Goal: Ask a question

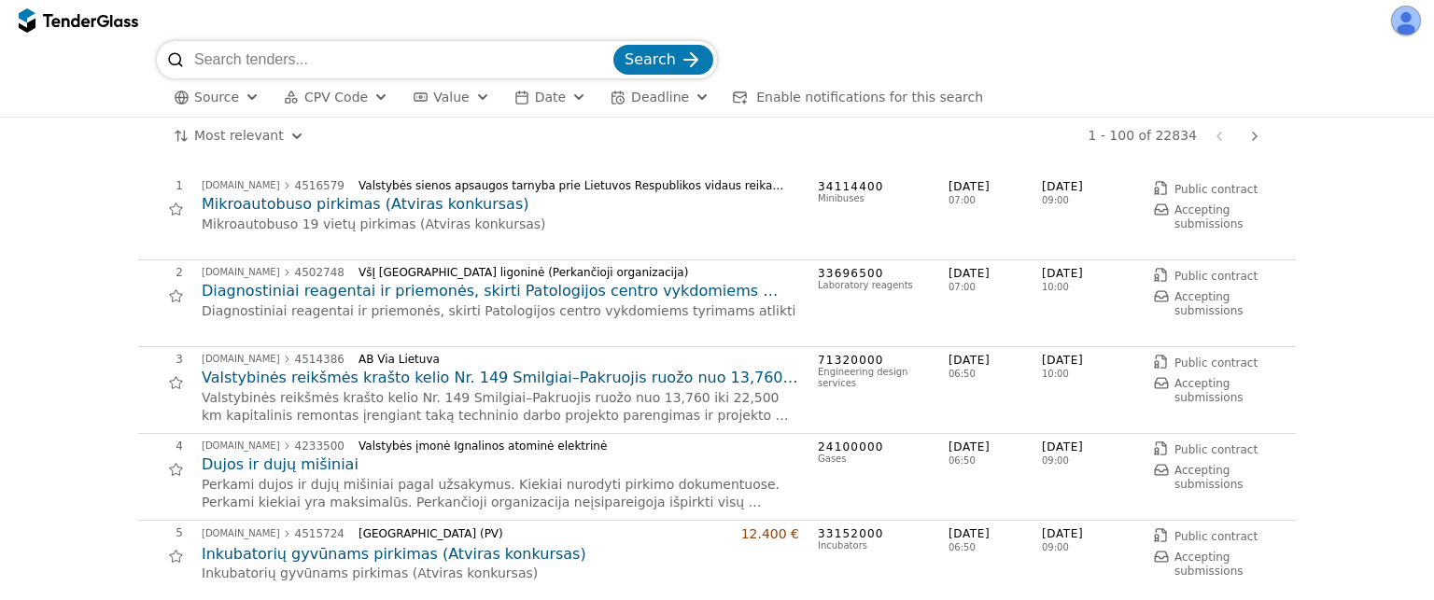
click at [292, 66] on input "search" at bounding box center [401, 59] width 415 height 37
click at [224, 105] on button "Source" at bounding box center [216, 97] width 101 height 23
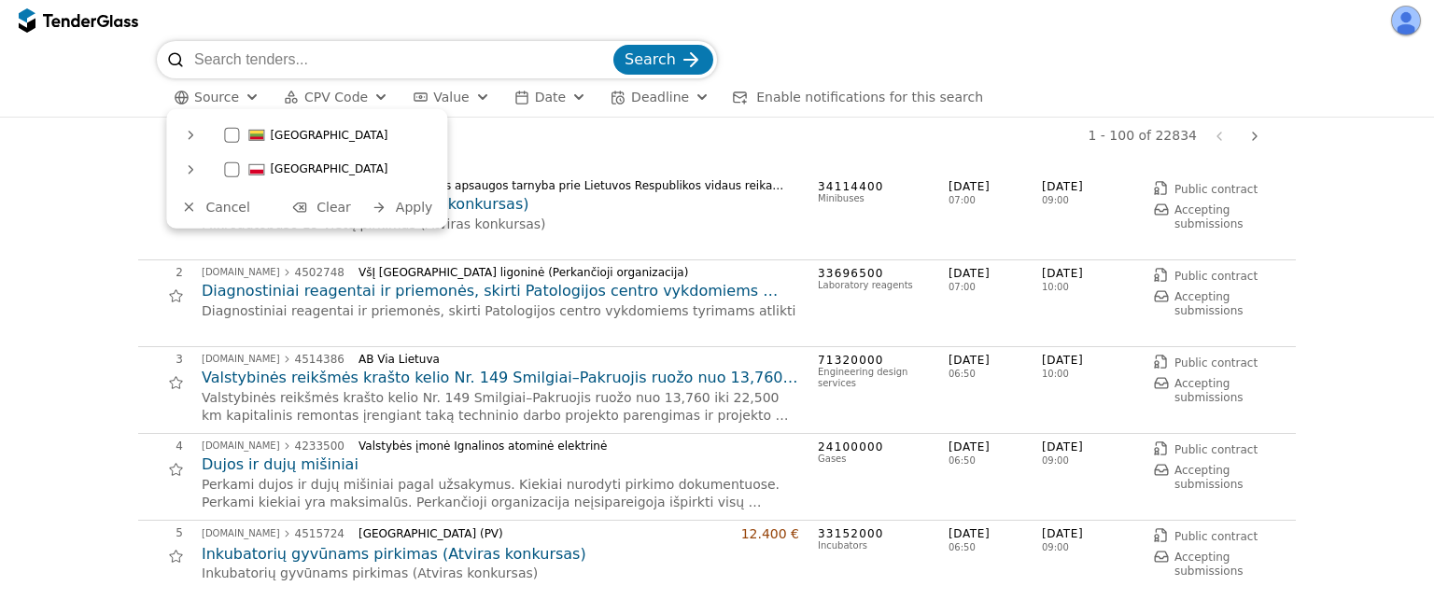
click at [234, 171] on div at bounding box center [231, 168] width 15 height 15
click at [423, 214] on span "Apply" at bounding box center [414, 207] width 37 height 15
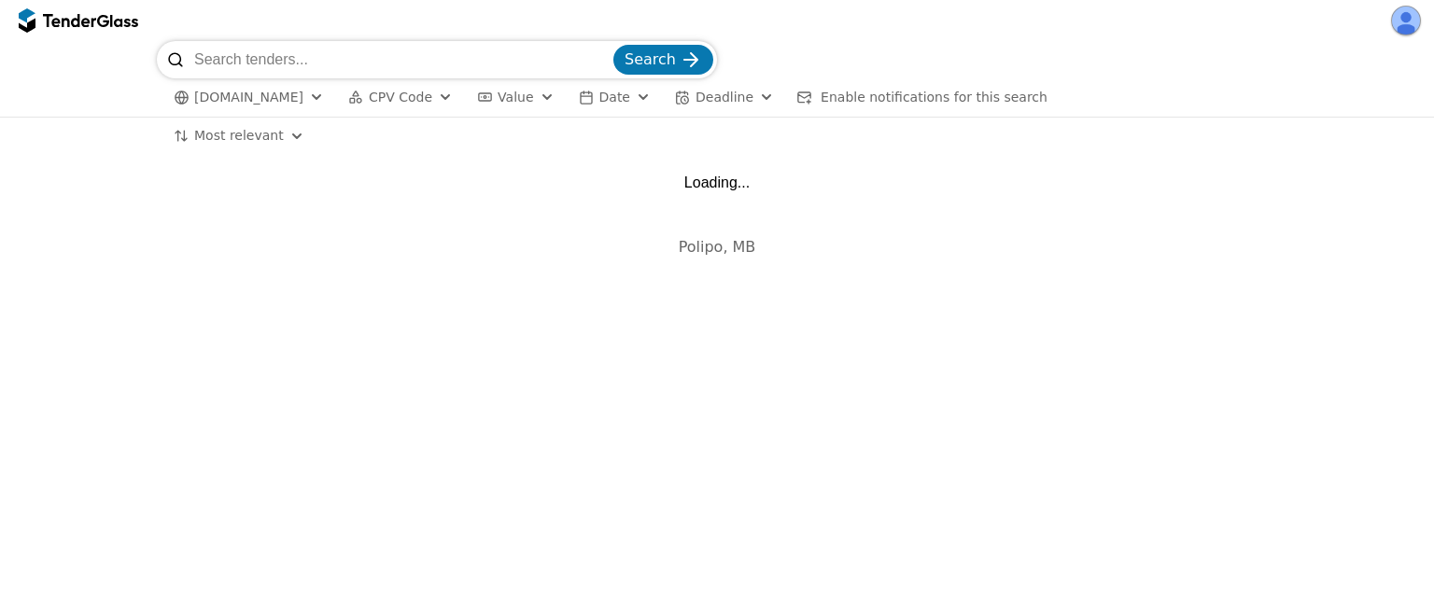
click at [313, 60] on input "search" at bounding box center [401, 59] width 415 height 37
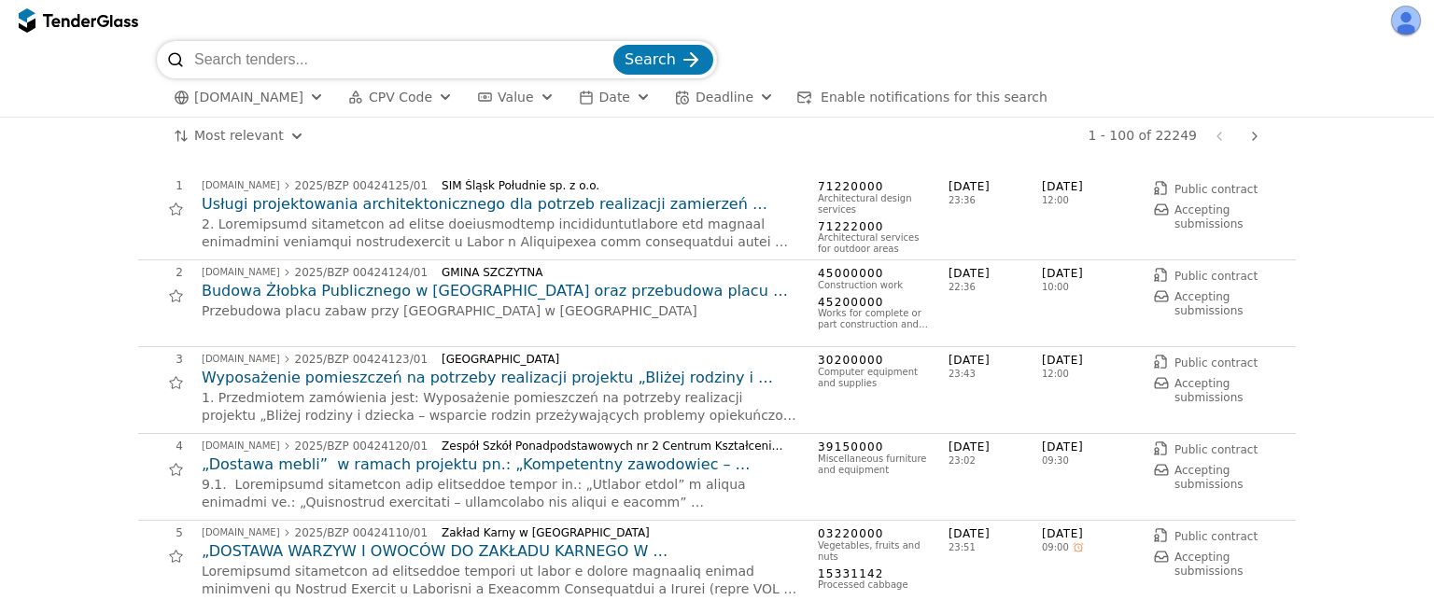
paste input "krzesła"
type input "krzesła"
click at [613, 45] on button "Search" at bounding box center [663, 60] width 100 height 30
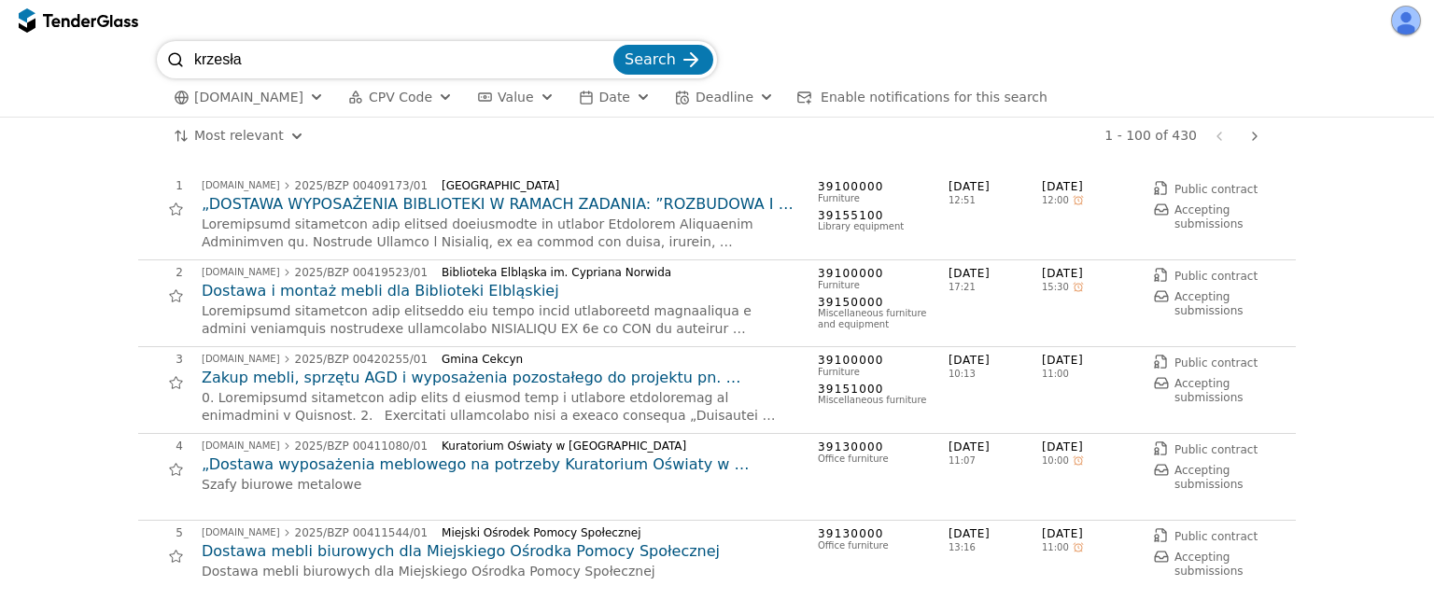
scroll to position [1, 0]
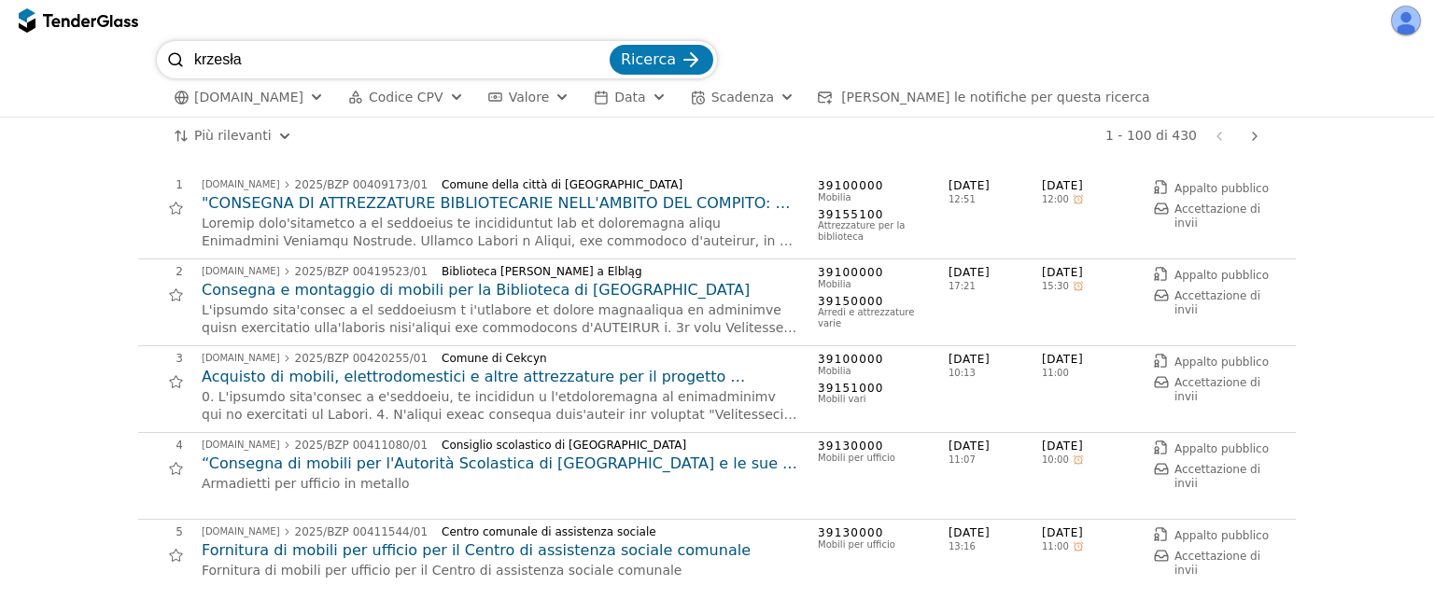
click at [391, 286] on font "Consegna e montaggio di mobili per la Biblioteca di [GEOGRAPHIC_DATA]" at bounding box center [476, 290] width 548 height 18
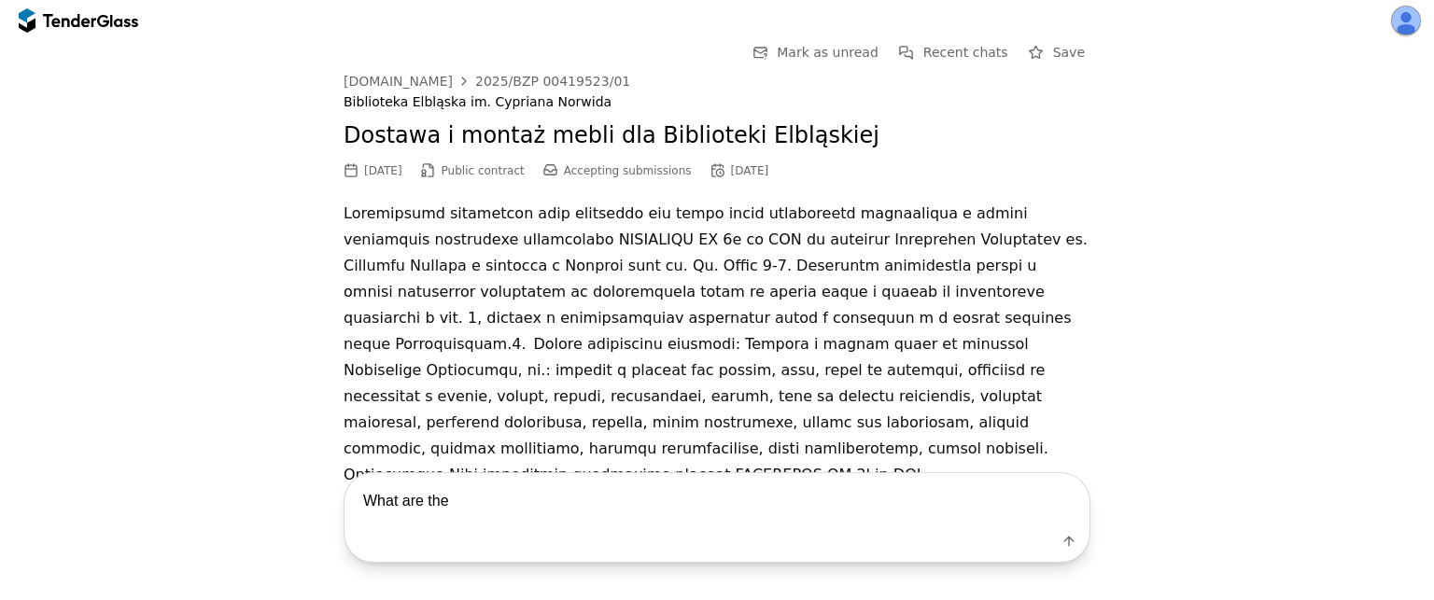
click at [559, 489] on textarea "What are the" at bounding box center [716, 500] width 745 height 55
type textarea "What are the certifications needed for this tender?"
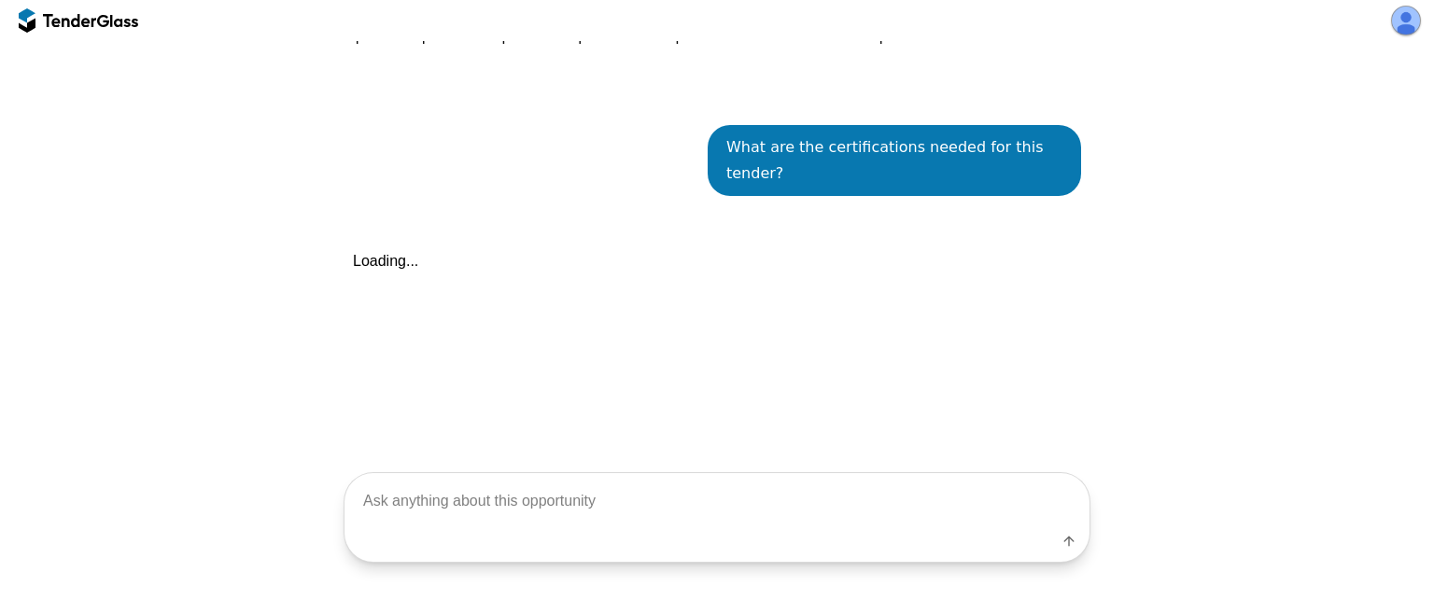
scroll to position [491, 0]
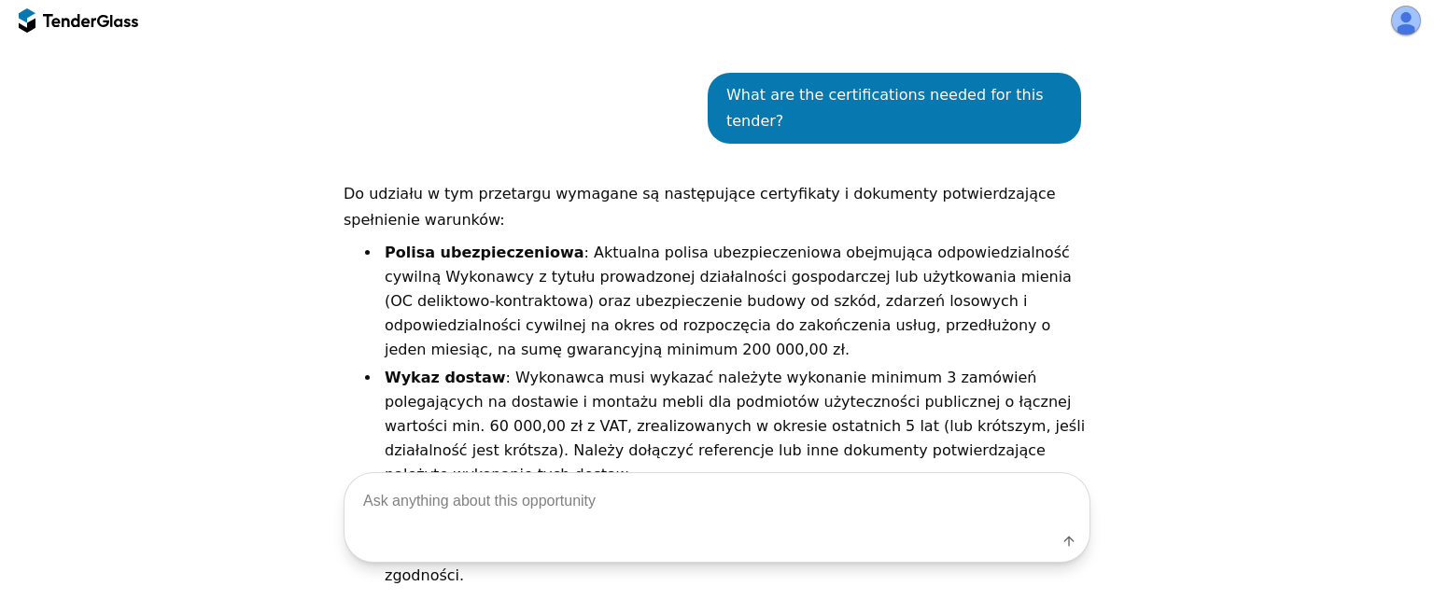
click at [539, 485] on textarea at bounding box center [716, 500] width 745 height 55
type textarea "In English"
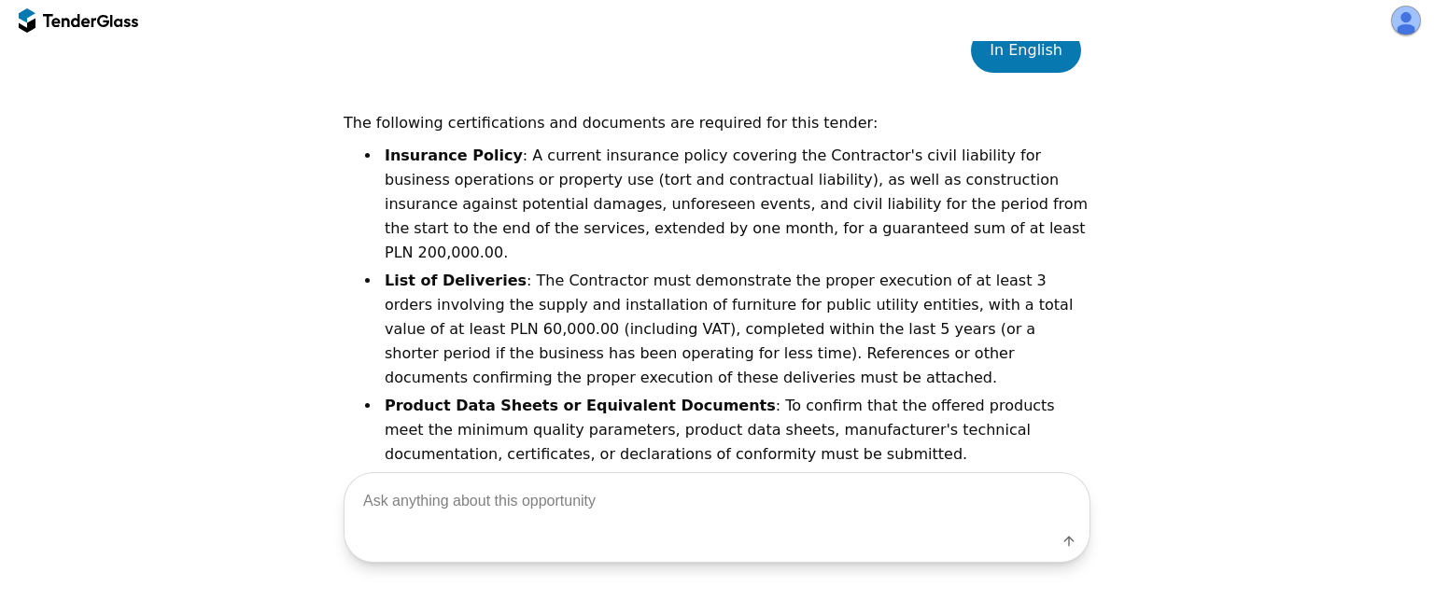
scroll to position [1112, 0]
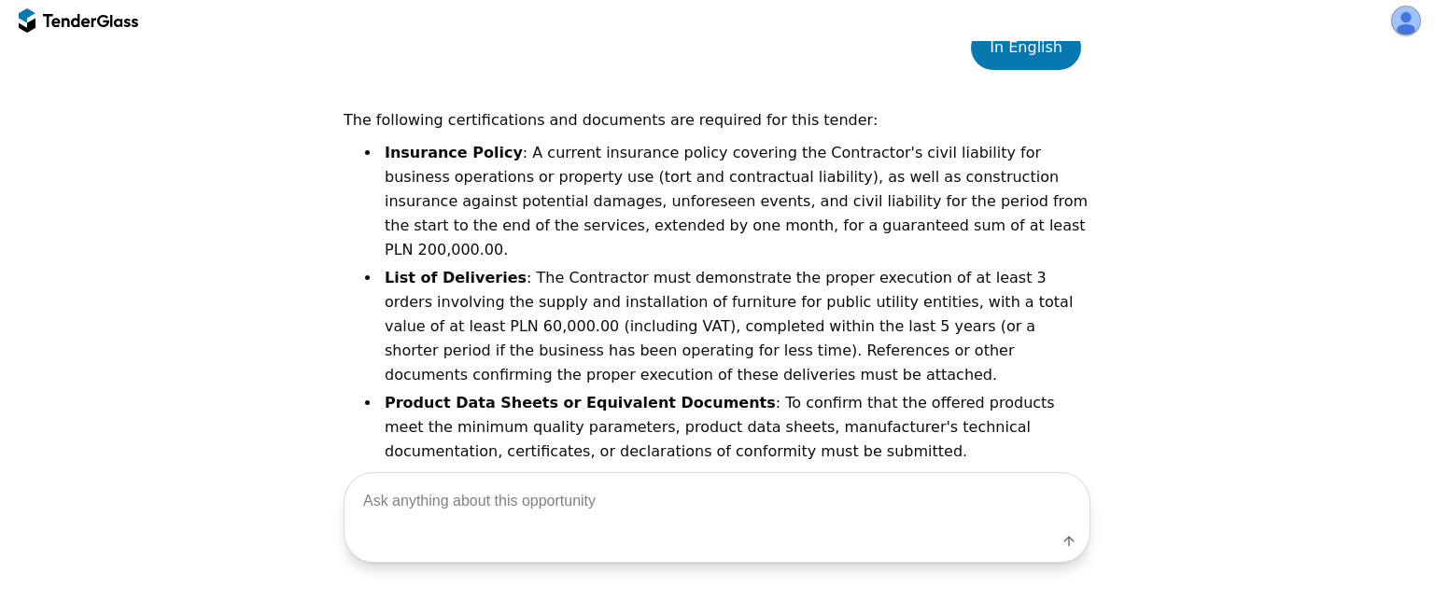
drag, startPoint x: 648, startPoint y: 204, endPoint x: 935, endPoint y: 195, distance: 287.7
click at [935, 195] on li "Insurance Policy : A current insurance policy covering the Contractor's civil l…" at bounding box center [735, 201] width 709 height 121
drag, startPoint x: 884, startPoint y: 204, endPoint x: 1049, endPoint y: 189, distance: 165.9
click at [1049, 189] on li "Insurance Policy : A current insurance policy covering the Contractor's civil l…" at bounding box center [735, 201] width 709 height 121
copy li "PLN 200,000.00."
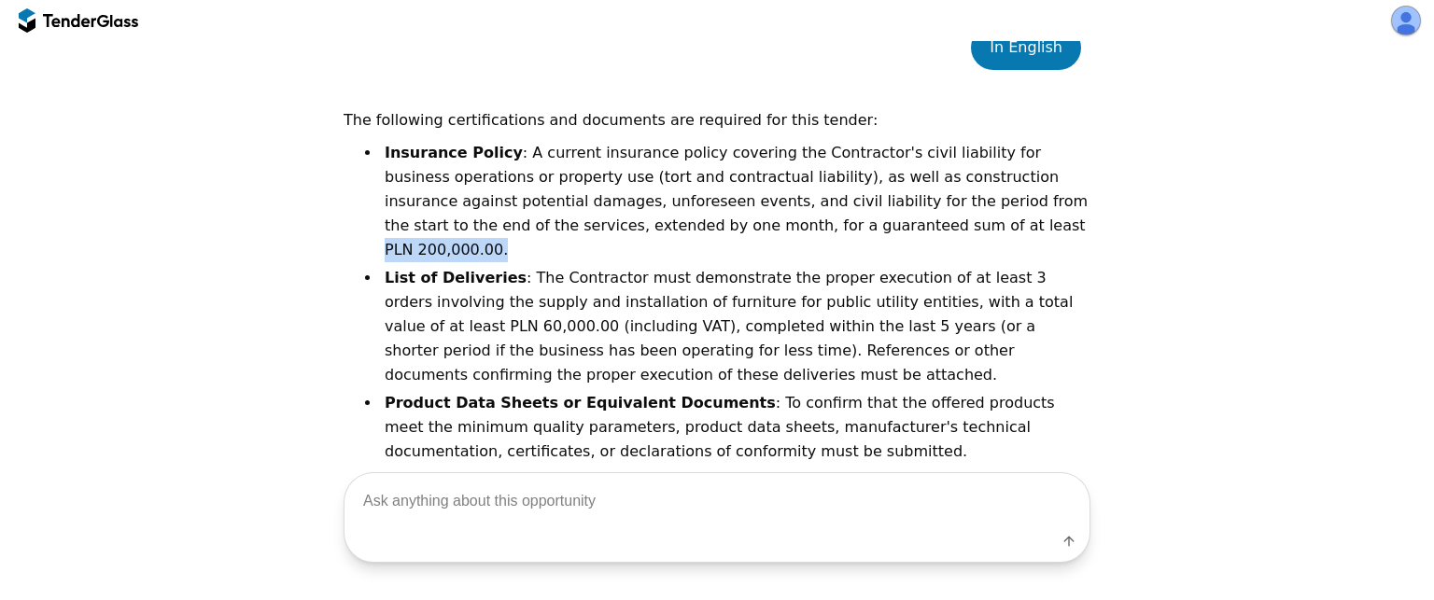
click at [456, 495] on textarea at bounding box center [716, 500] width 745 height 55
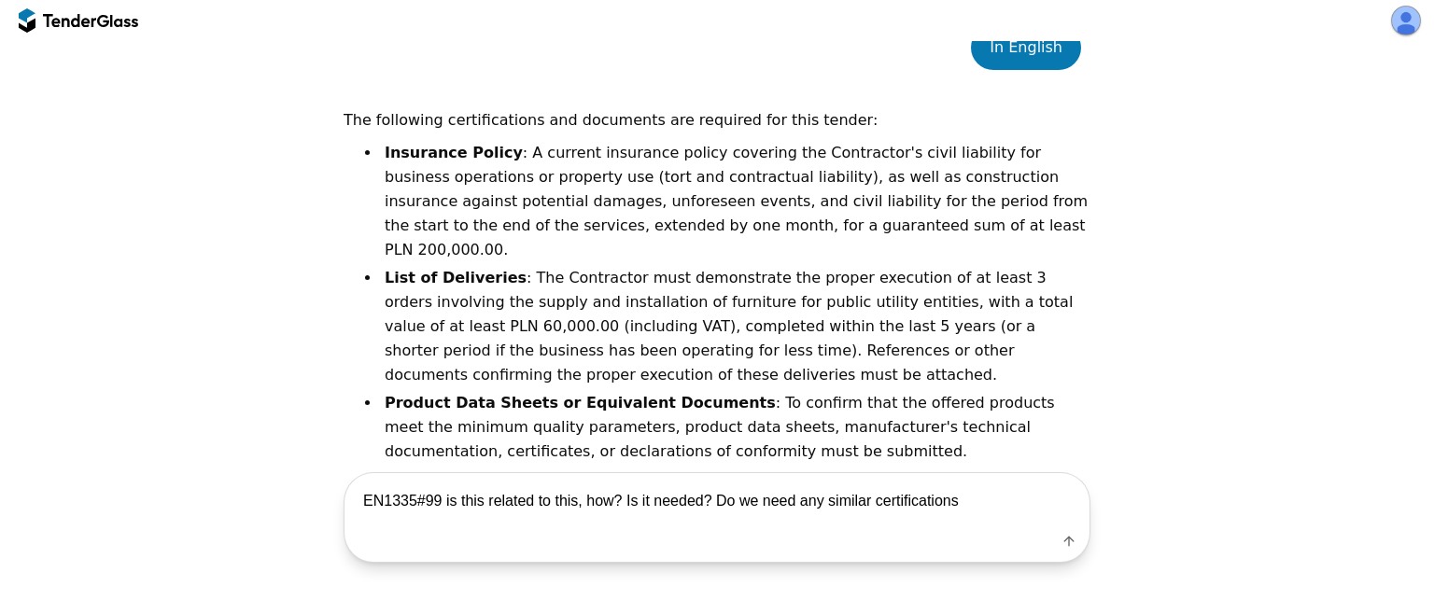
type textarea "EN1335#99 is this related to this, how? Is it needed? Do we need any similar ce…"
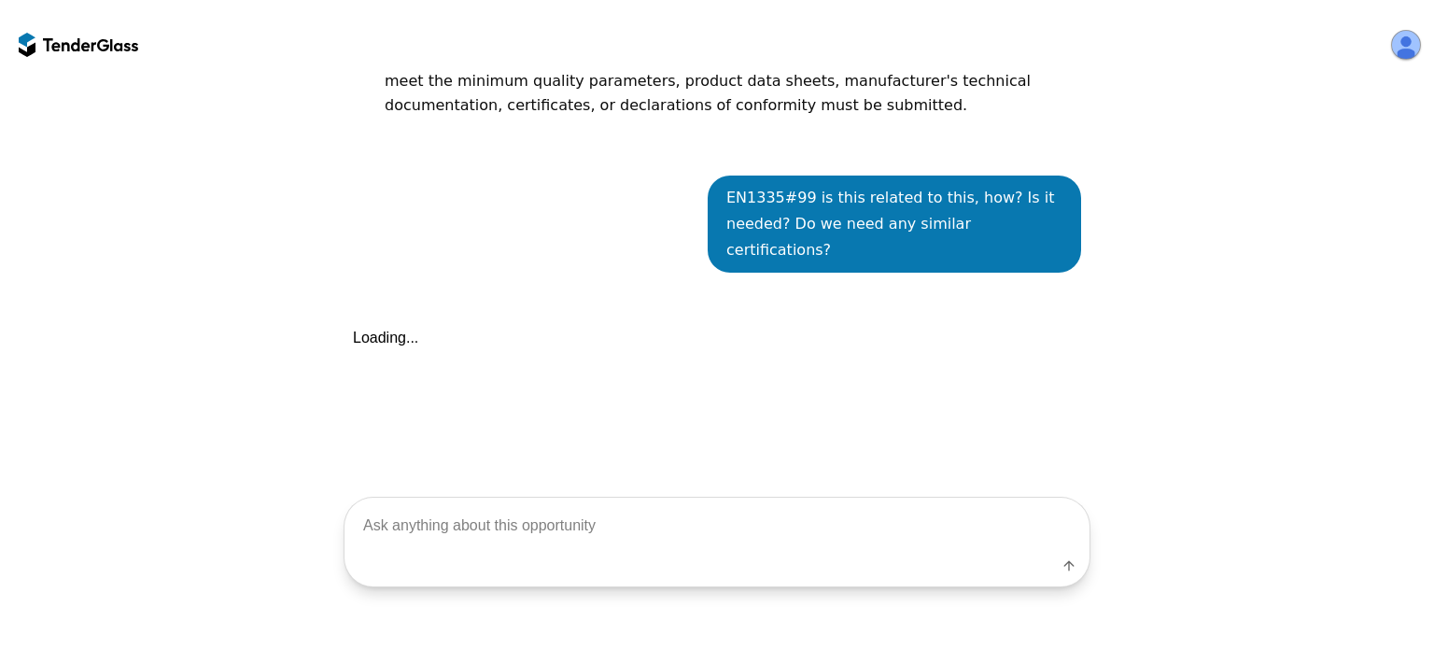
scroll to position [1512, 0]
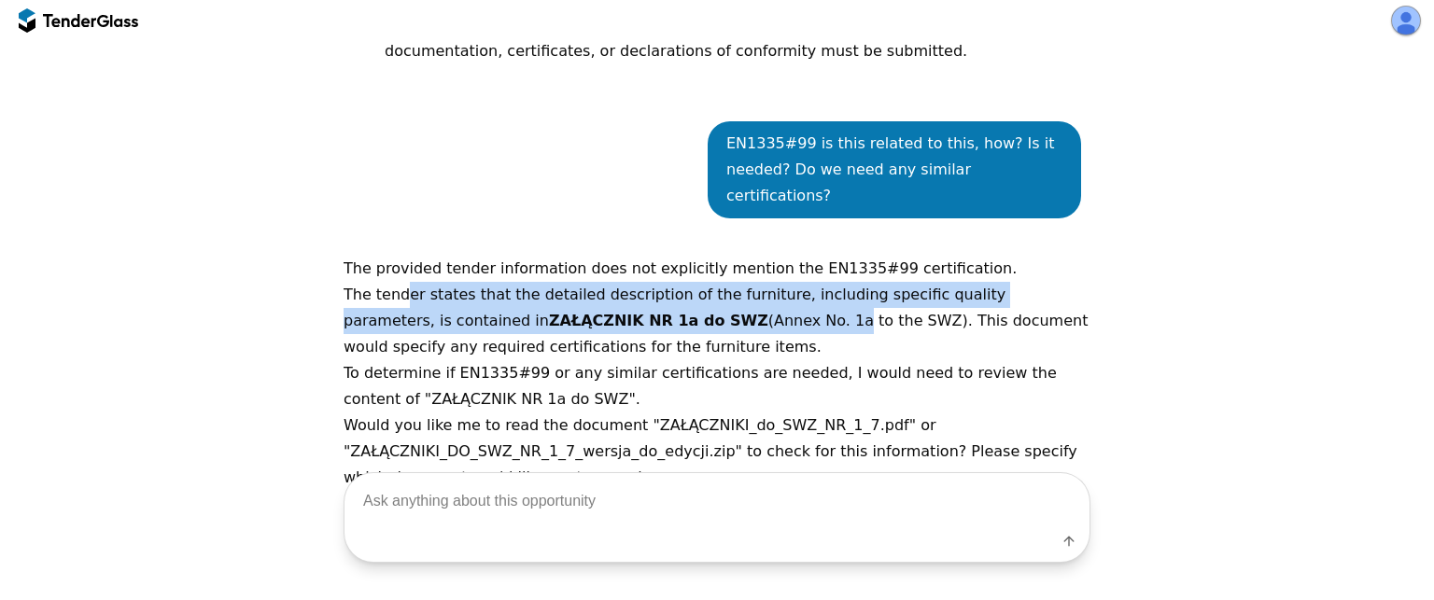
drag, startPoint x: 402, startPoint y: 223, endPoint x: 718, endPoint y: 245, distance: 316.3
click at [718, 282] on p "The tender states that the detailed description of the furniture, including spe…" at bounding box center [717, 321] width 747 height 78
click at [568, 282] on p "The tender states that the detailed description of the furniture, including spe…" at bounding box center [717, 321] width 747 height 78
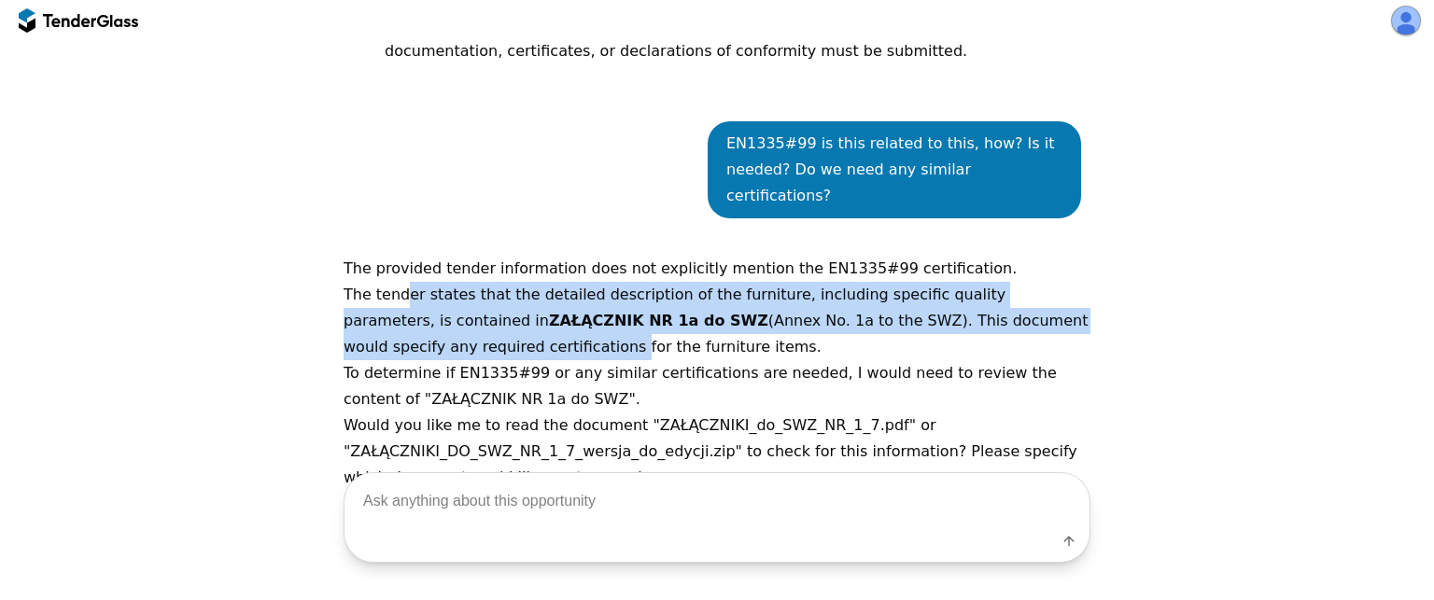
drag, startPoint x: 409, startPoint y: 222, endPoint x: 496, endPoint y: 260, distance: 94.9
click at [496, 282] on p "The tender states that the detailed description of the furniture, including spe…" at bounding box center [717, 321] width 747 height 78
click at [448, 282] on p "The tender states that the detailed description of the furniture, including spe…" at bounding box center [717, 321] width 747 height 78
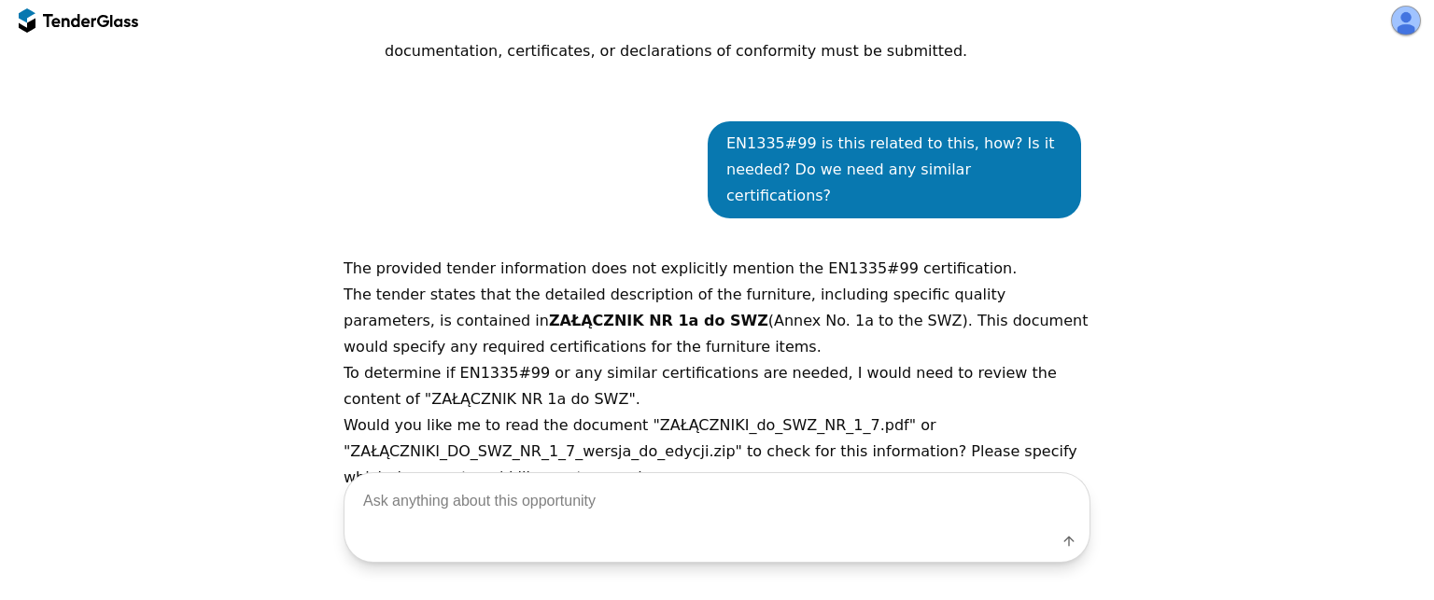
drag, startPoint x: 448, startPoint y: 220, endPoint x: 529, endPoint y: 242, distance: 84.0
click at [529, 282] on p "The tender states that the detailed description of the furniture, including spe…" at bounding box center [717, 321] width 747 height 78
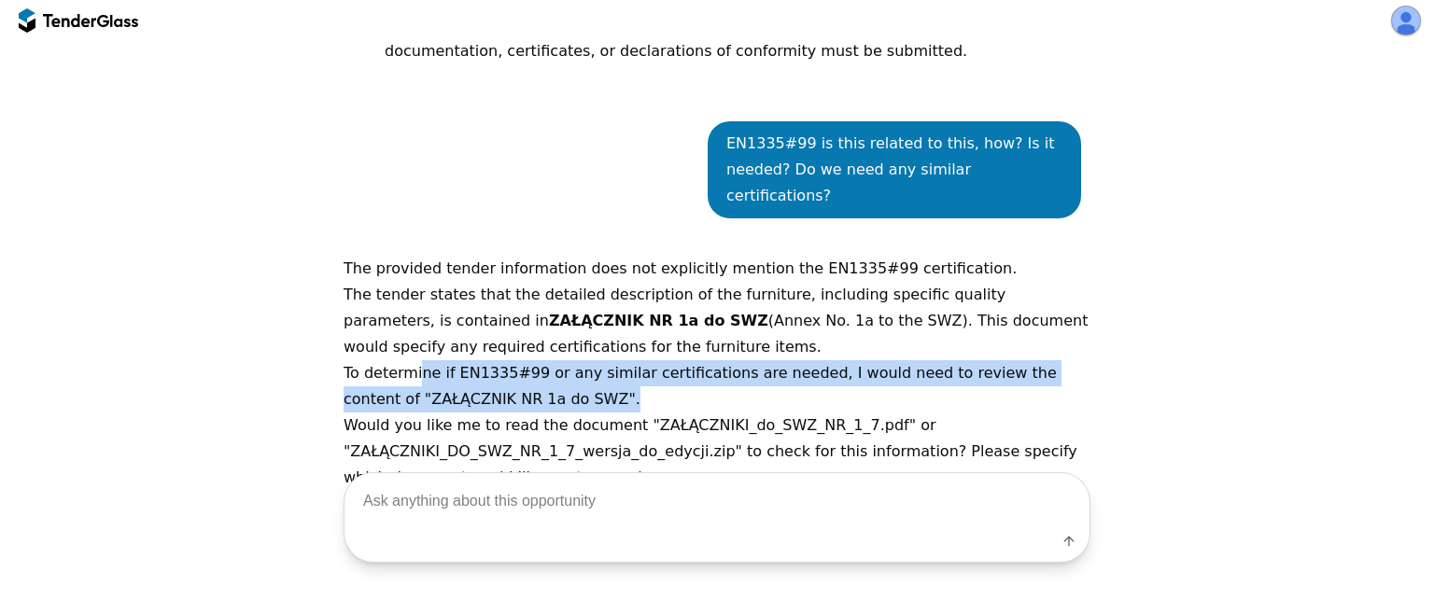
drag, startPoint x: 423, startPoint y: 299, endPoint x: 668, endPoint y: 327, distance: 247.1
click at [668, 360] on p "To determine if EN1335#99 or any similar certifications are needed, I would nee…" at bounding box center [717, 386] width 747 height 52
